Goal: Contribute content

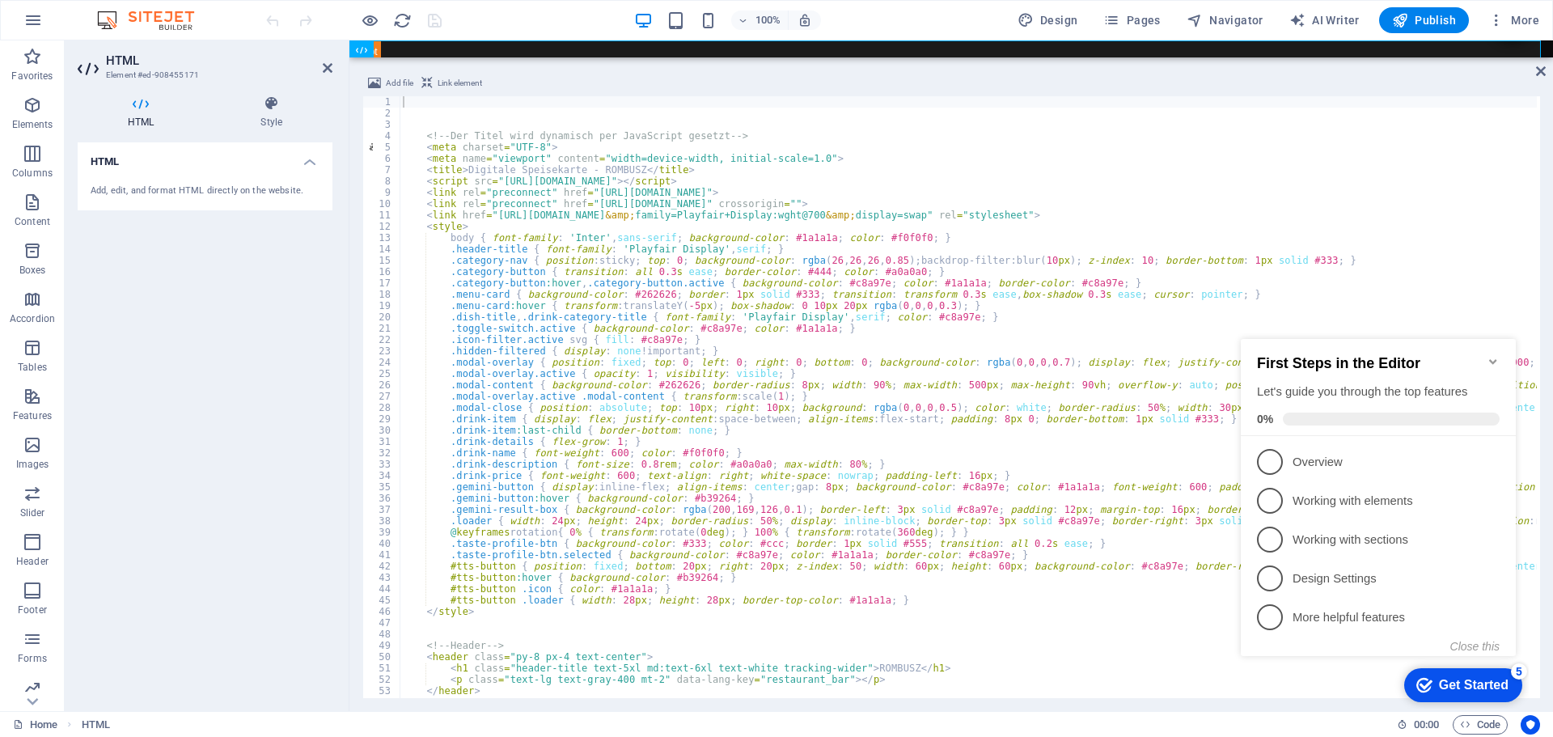
click at [1489, 355] on icon "Minimize checklist" at bounding box center [1493, 361] width 13 height 13
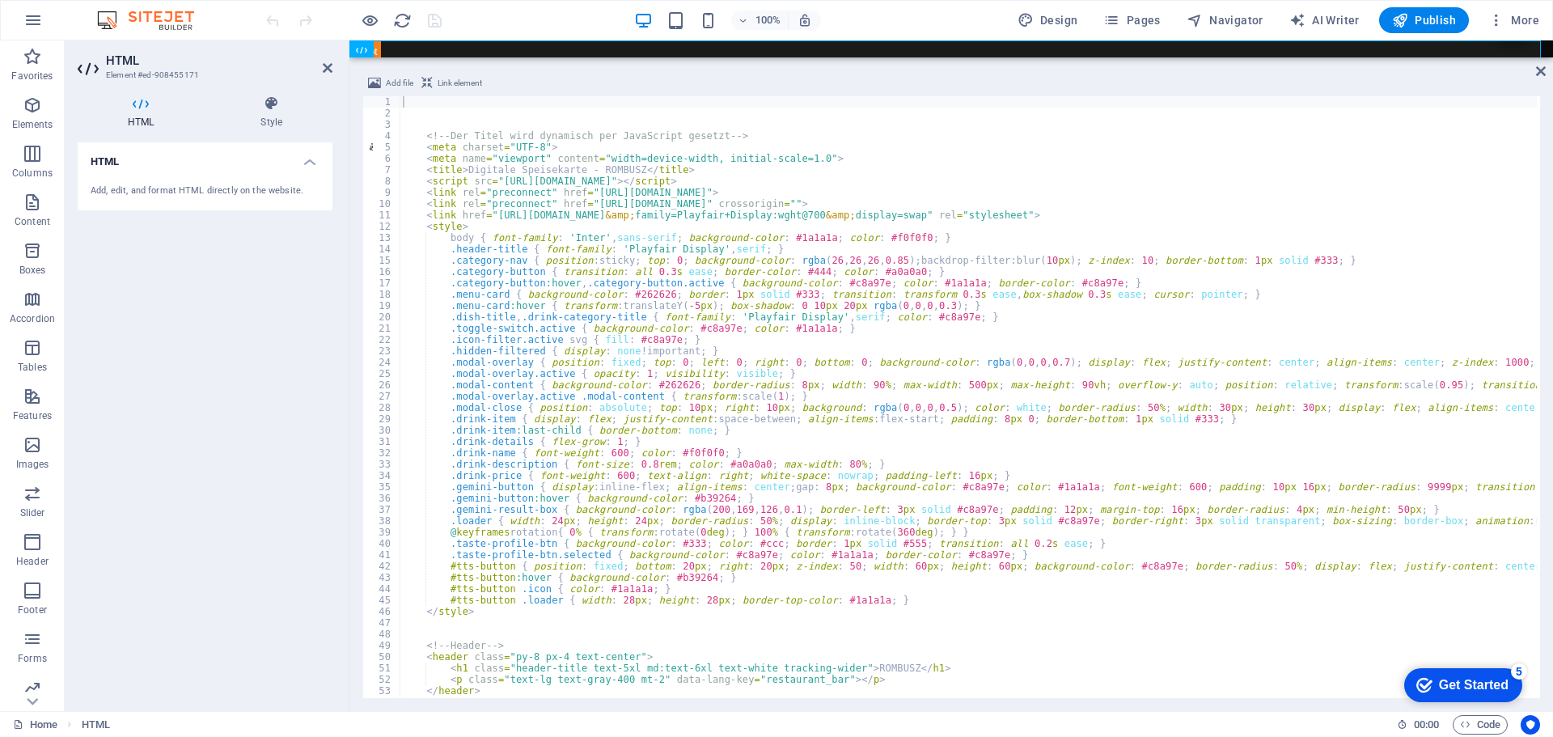
type textarea "<meta name="viewport" content="width=device-width, initial-scale=1.0">"
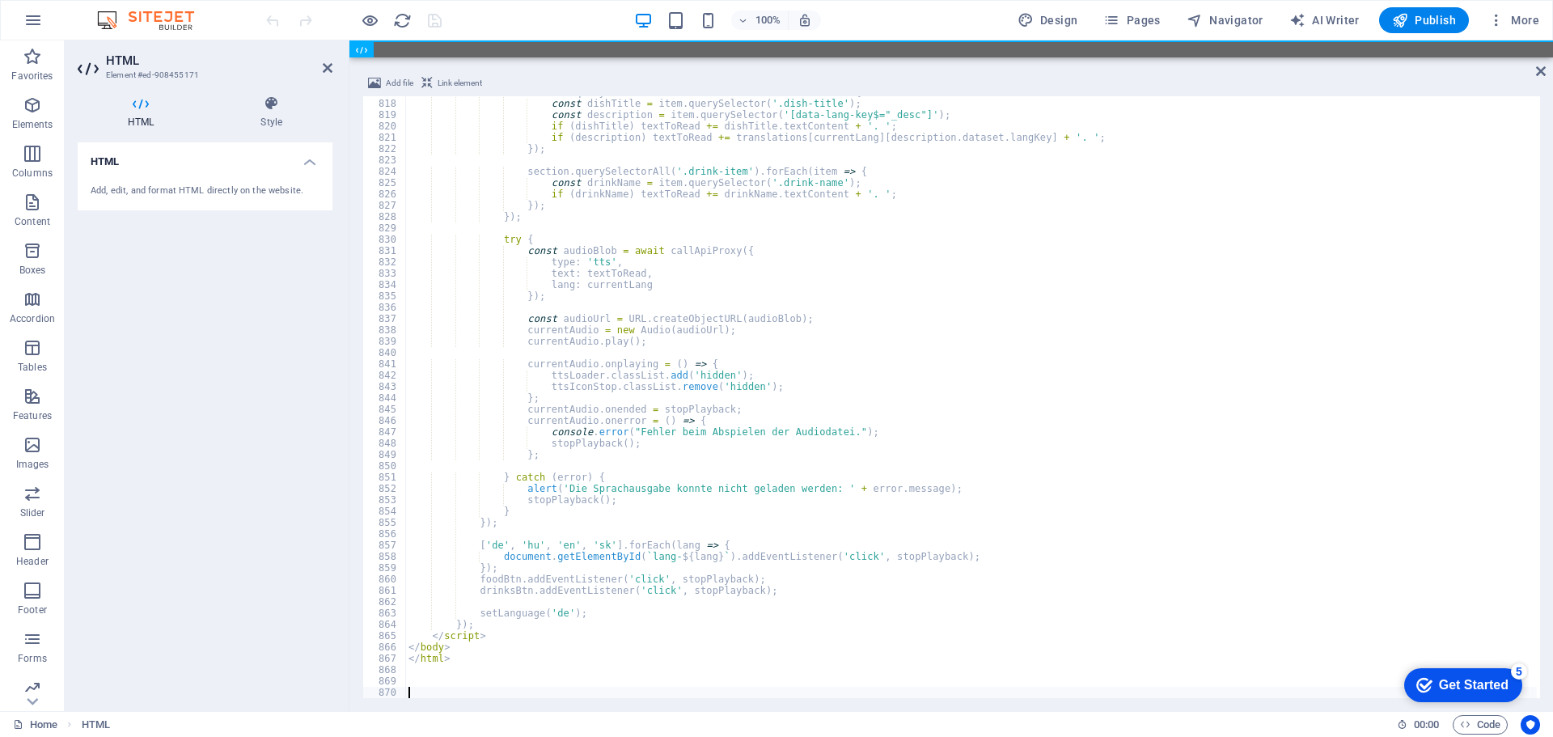
scroll to position [9105, 0]
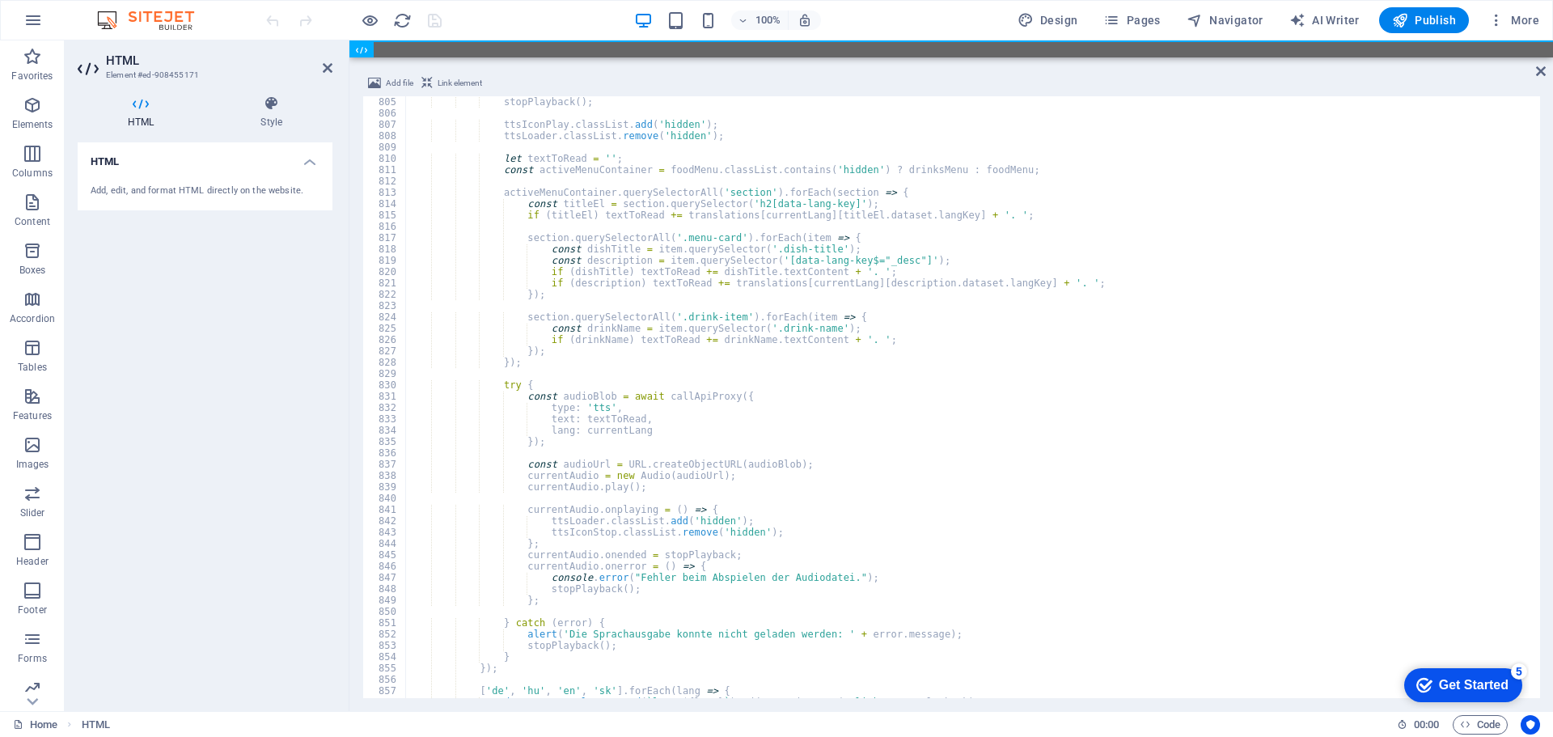
click at [468, 23] on div "100% Design Pages Navigator AI Writer Publish More" at bounding box center [904, 20] width 1283 height 26
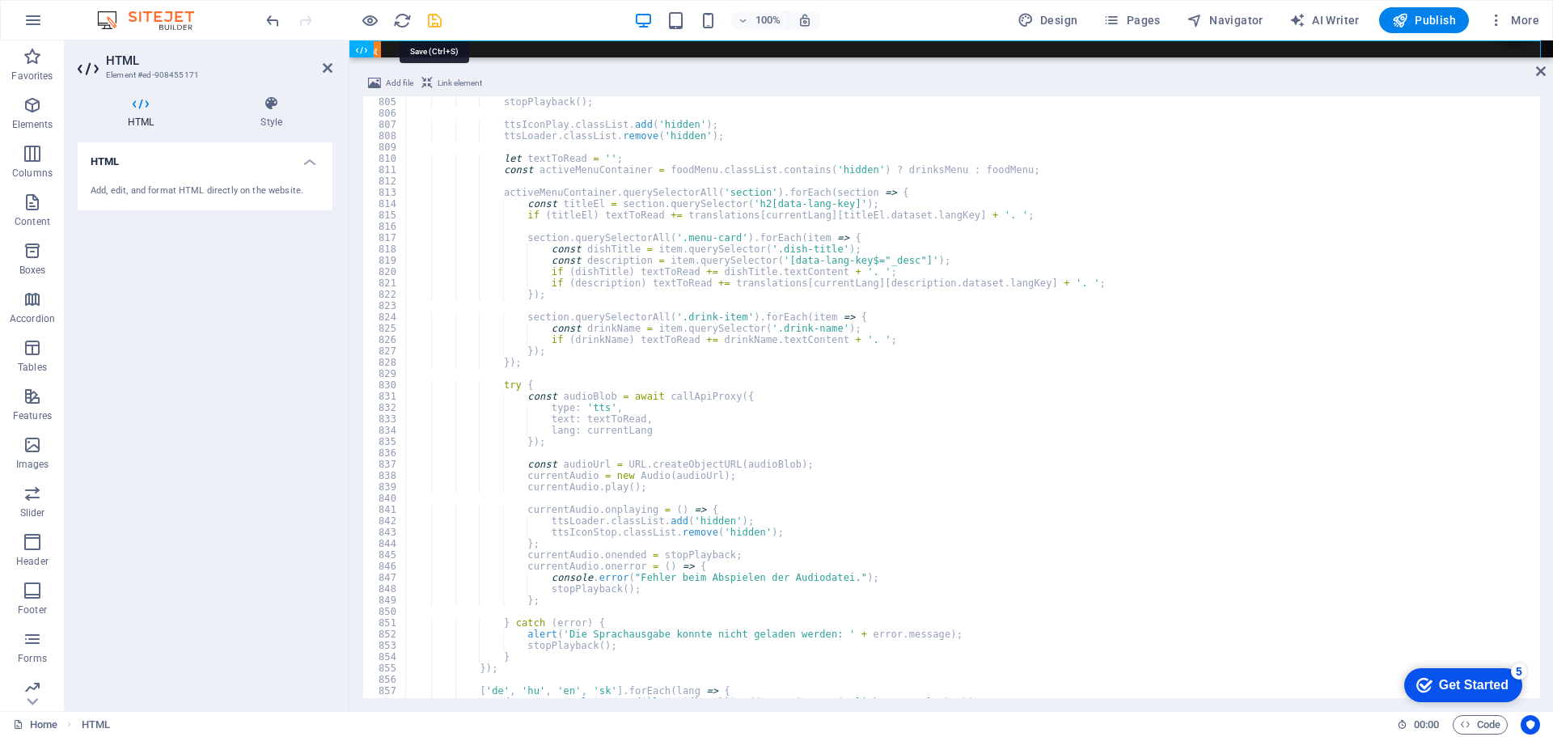
click at [435, 17] on icon "save" at bounding box center [435, 20] width 19 height 19
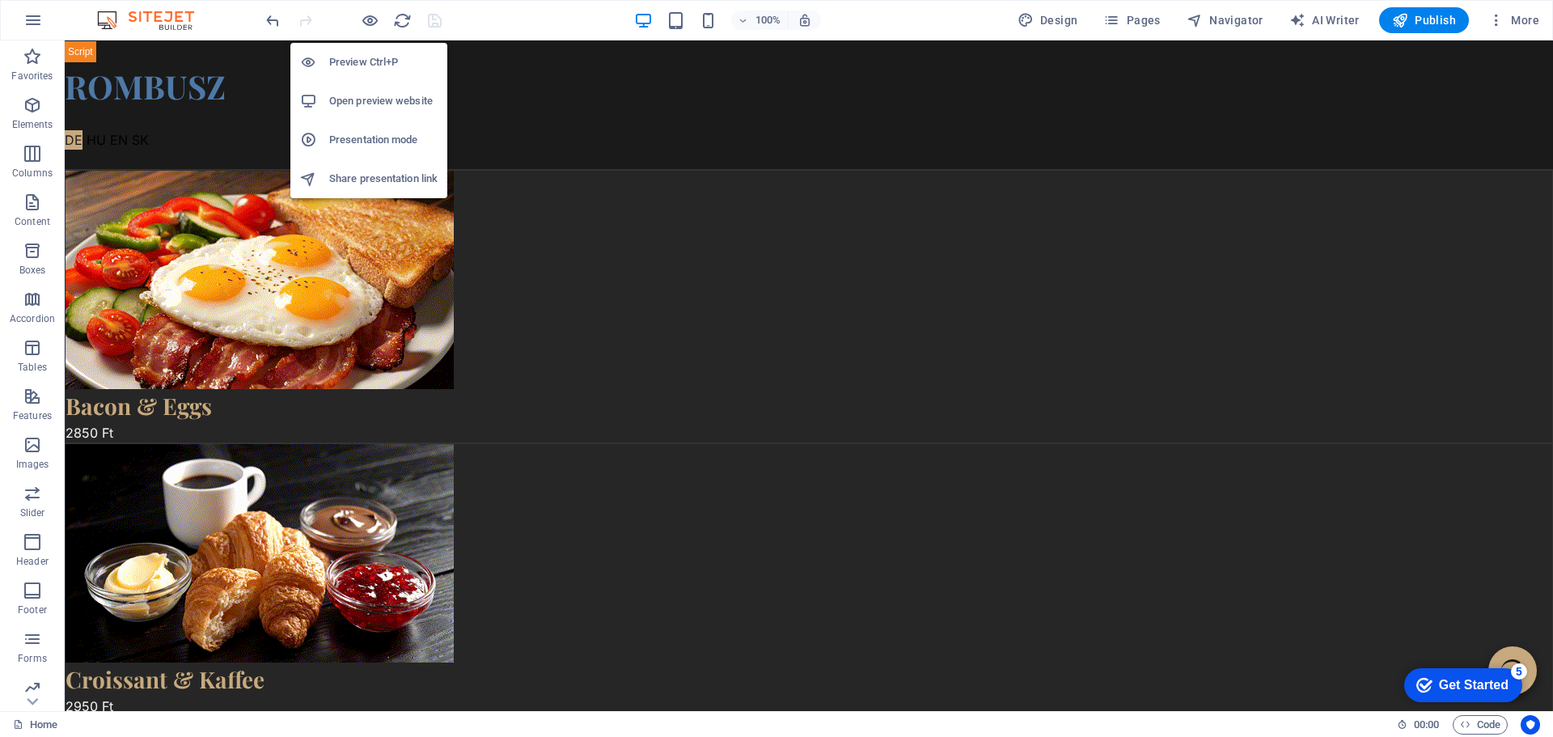
click at [369, 96] on h6 "Open preview website" at bounding box center [383, 100] width 108 height 19
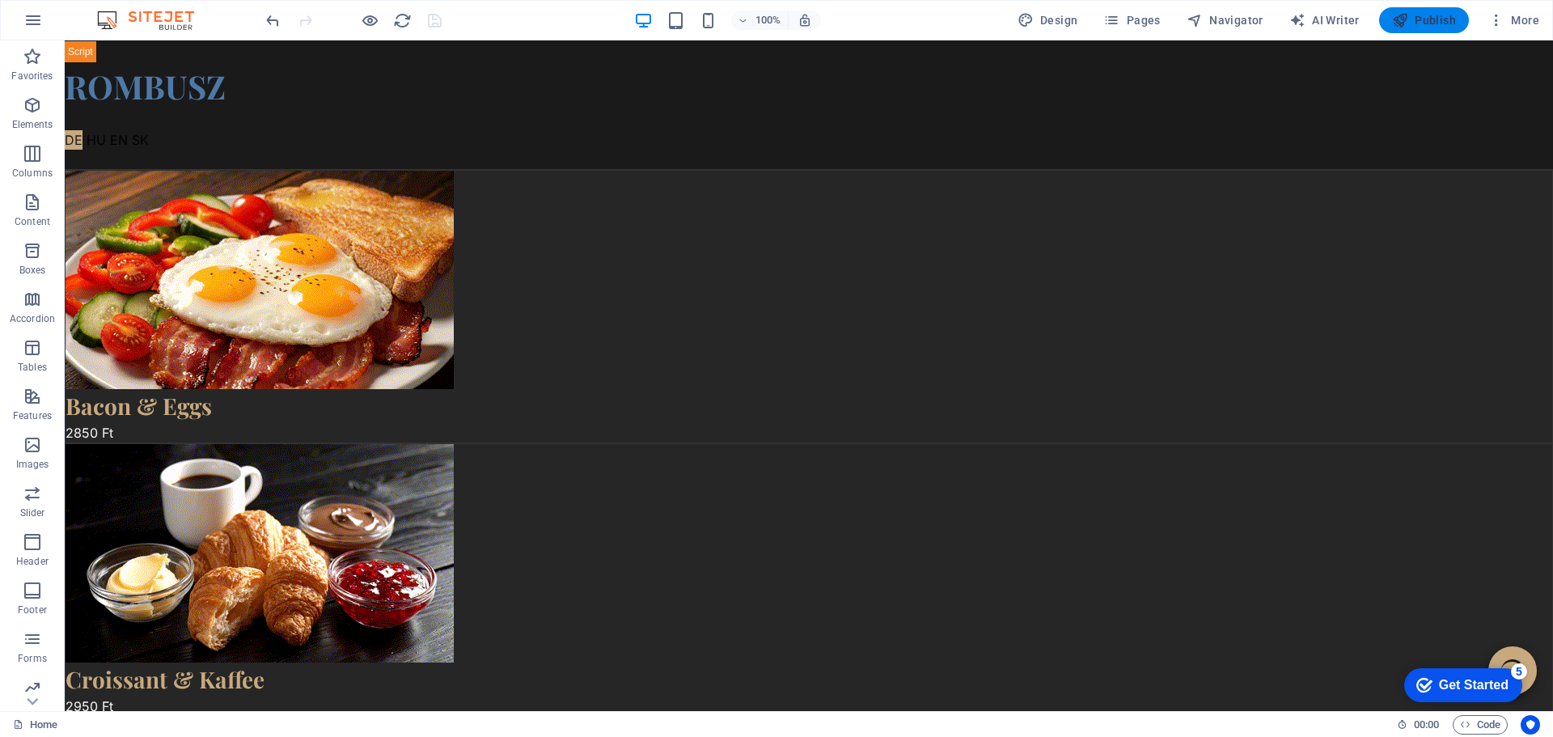
click at [1409, 11] on button "Publish" at bounding box center [1424, 20] width 90 height 26
